Goal: Task Accomplishment & Management: Use online tool/utility

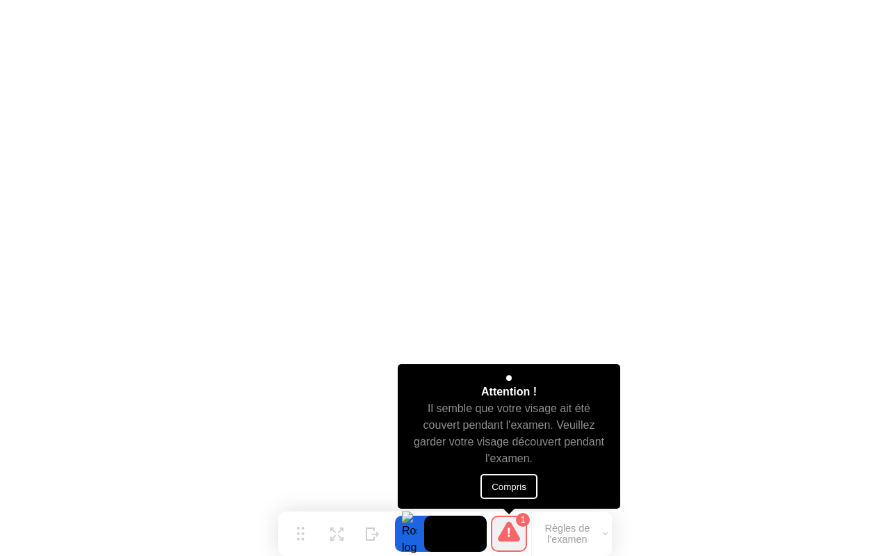
click at [510, 488] on button "Compris" at bounding box center [508, 486] width 57 height 25
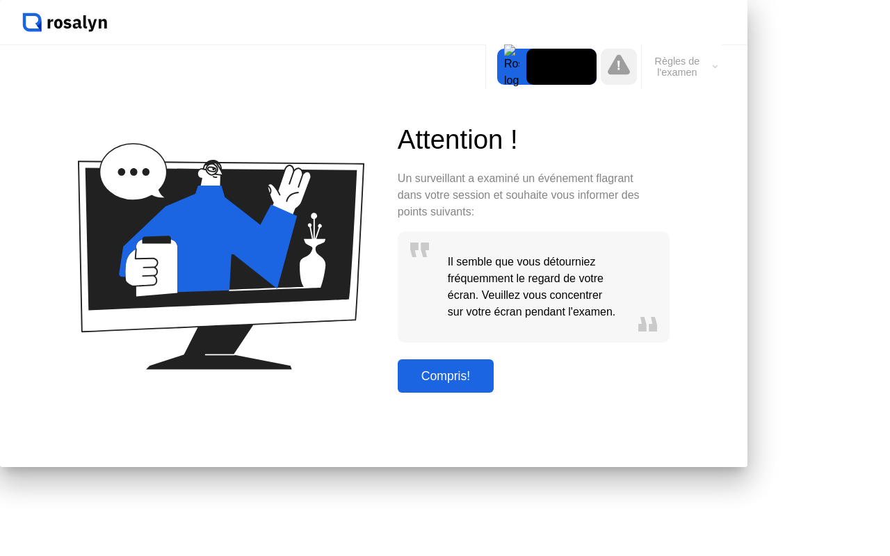
click at [490, 384] on div "Compris!" at bounding box center [446, 376] width 88 height 15
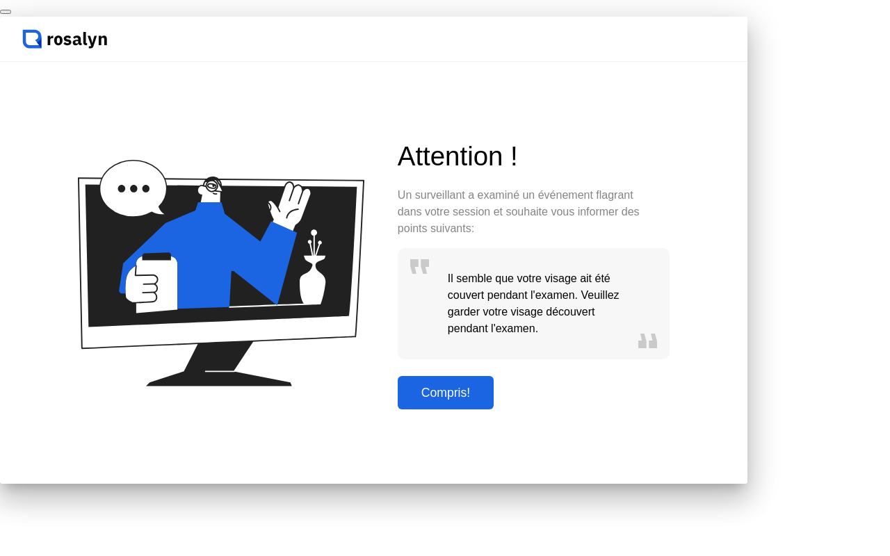
click div "End Proctoring Session"
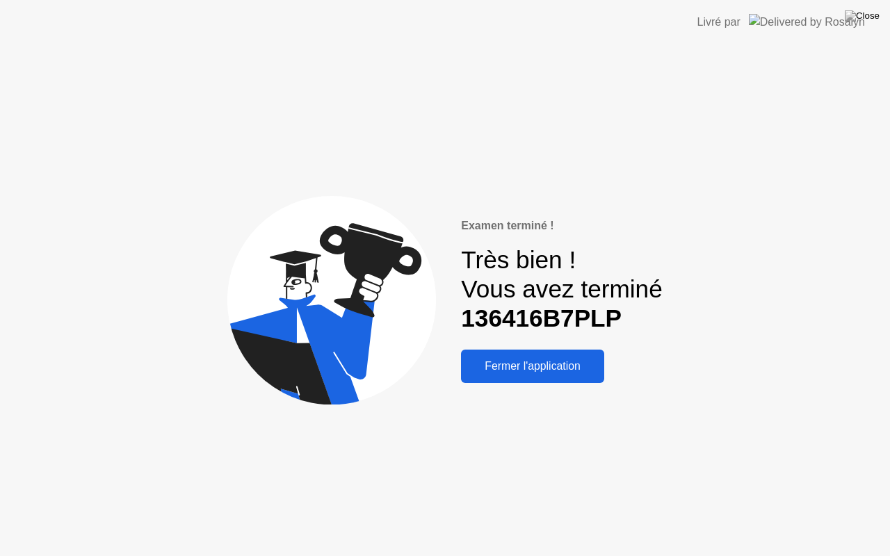
click at [552, 367] on div "Fermer l'application" at bounding box center [532, 366] width 135 height 13
